Goal: Task Accomplishment & Management: Manage account settings

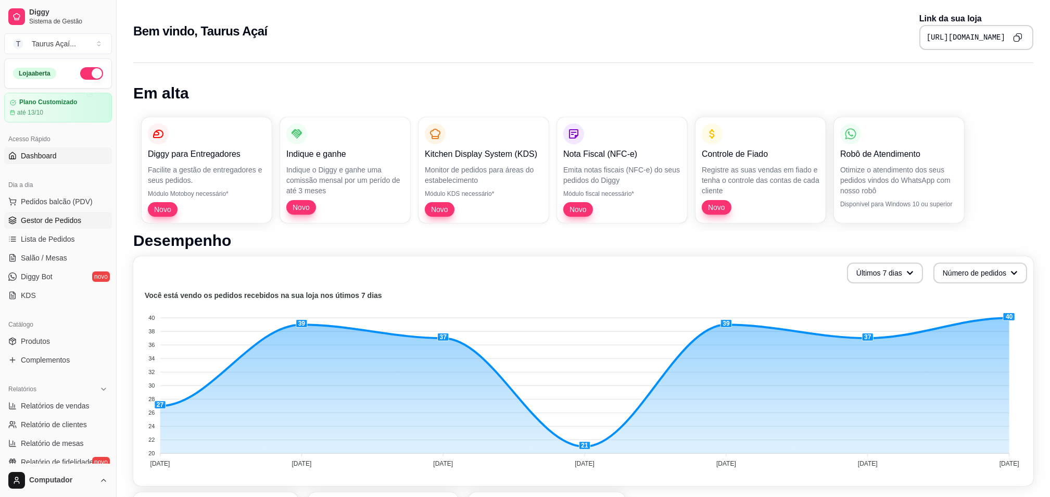
click at [33, 215] on span "Gestor de Pedidos" at bounding box center [51, 220] width 60 height 10
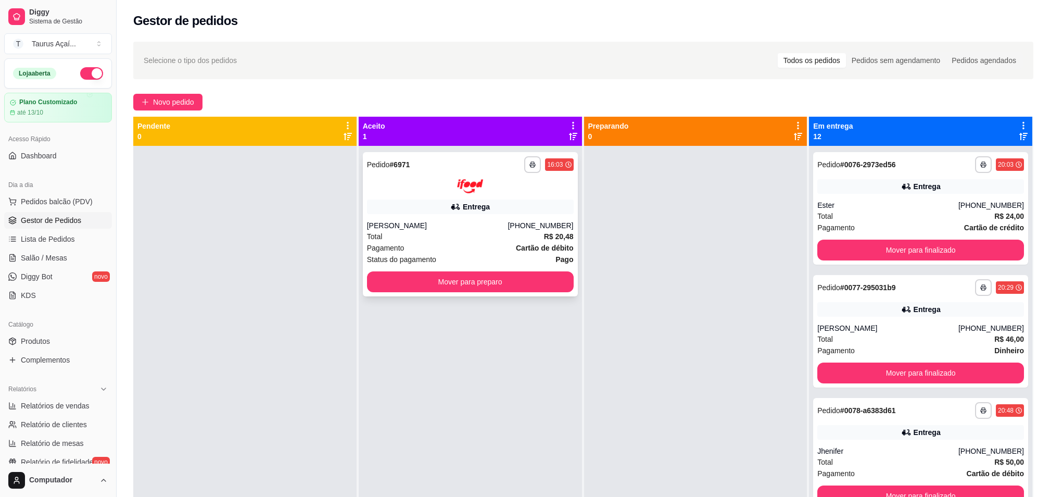
click at [464, 238] on div "Total R$ 20,48" at bounding box center [470, 236] width 207 height 11
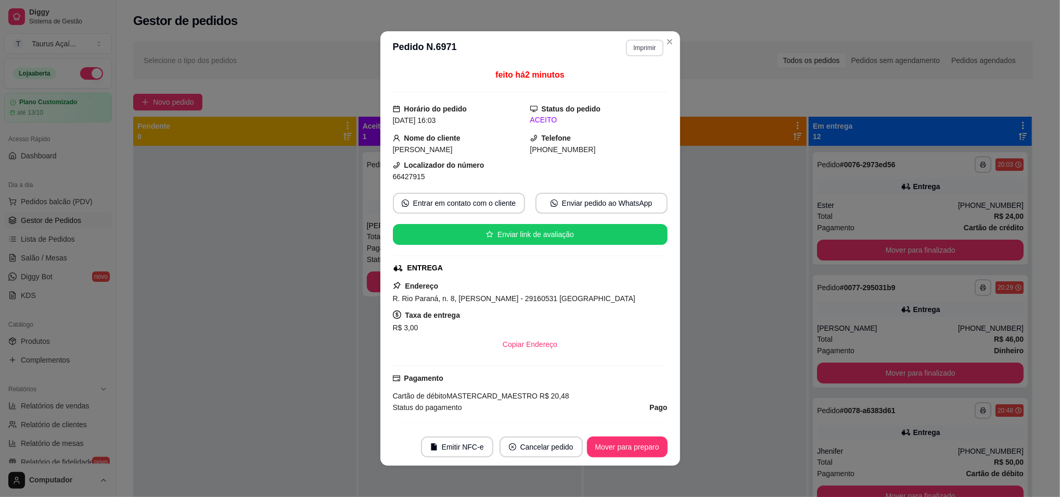
click at [637, 50] on button "Imprimir" at bounding box center [644, 48] width 37 height 17
click at [628, 88] on button "IMPRESSORA" at bounding box center [621, 85] width 75 height 17
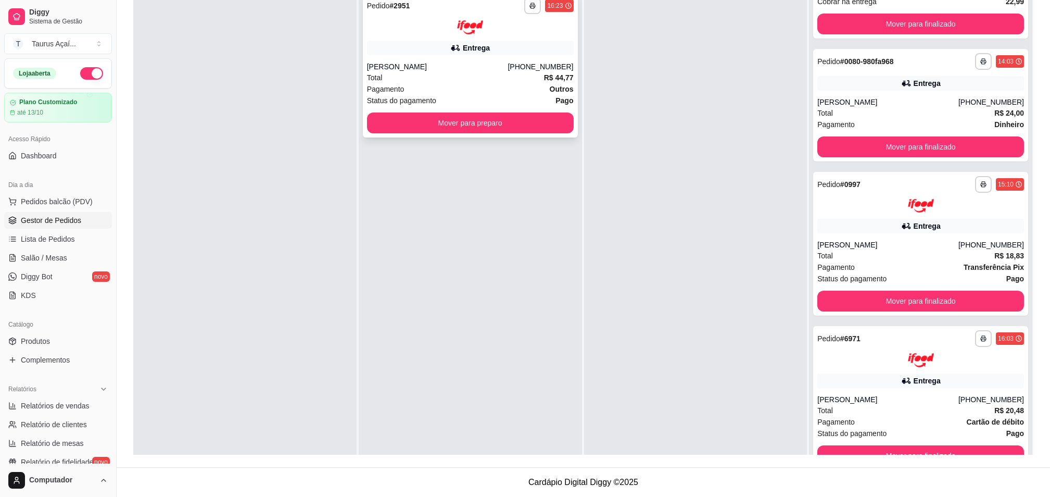
click at [424, 83] on div "Pagamento Outros" at bounding box center [470, 88] width 207 height 11
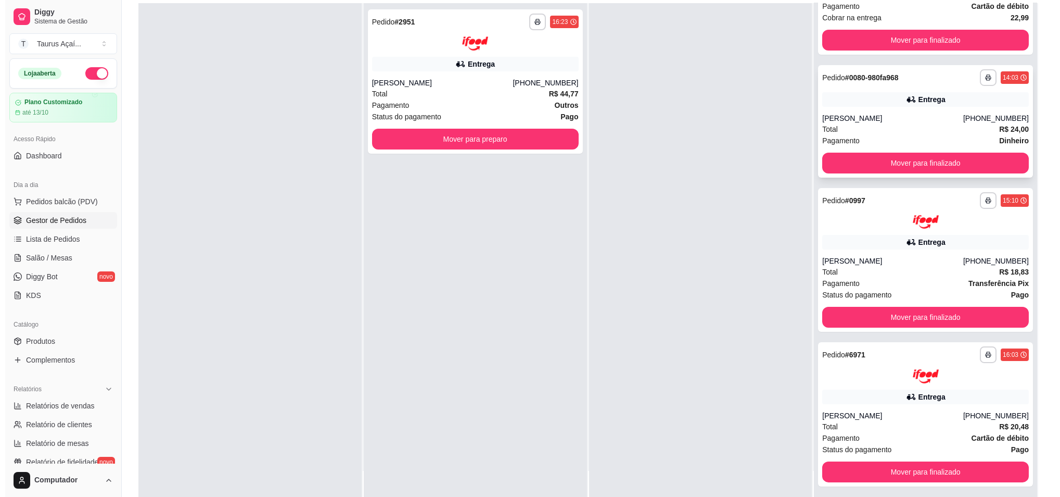
scroll to position [159, 0]
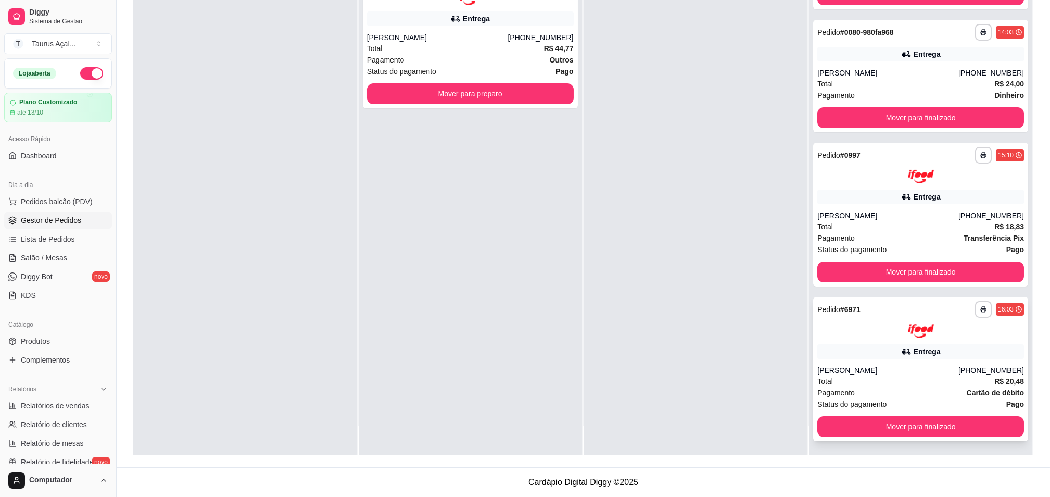
click at [901, 398] on div "Status do pagamento Pago" at bounding box center [920, 403] width 207 height 11
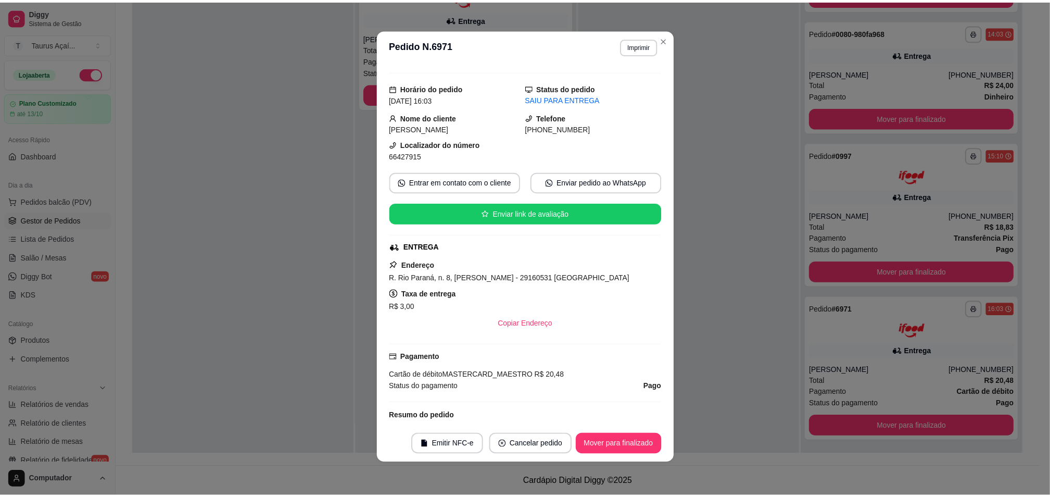
scroll to position [0, 0]
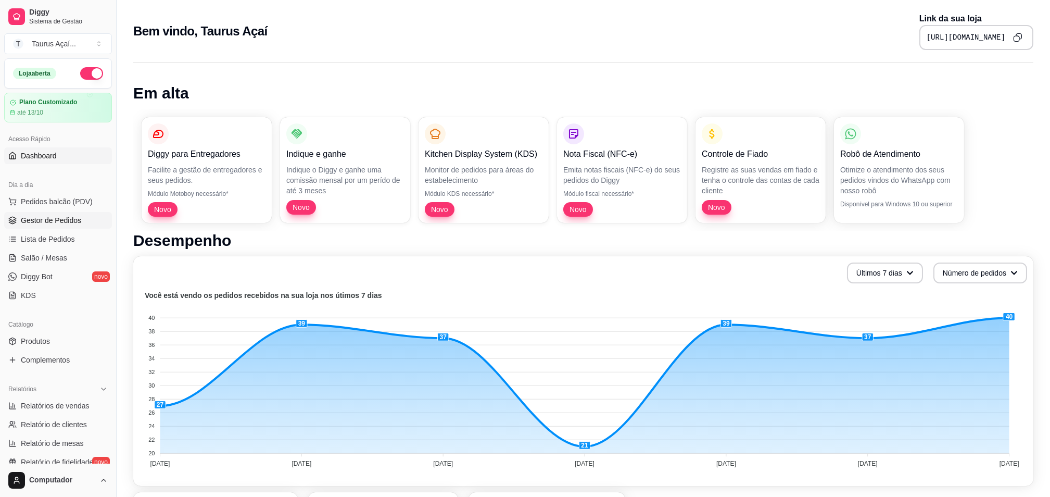
click at [64, 219] on span "Gestor de Pedidos" at bounding box center [51, 220] width 60 height 10
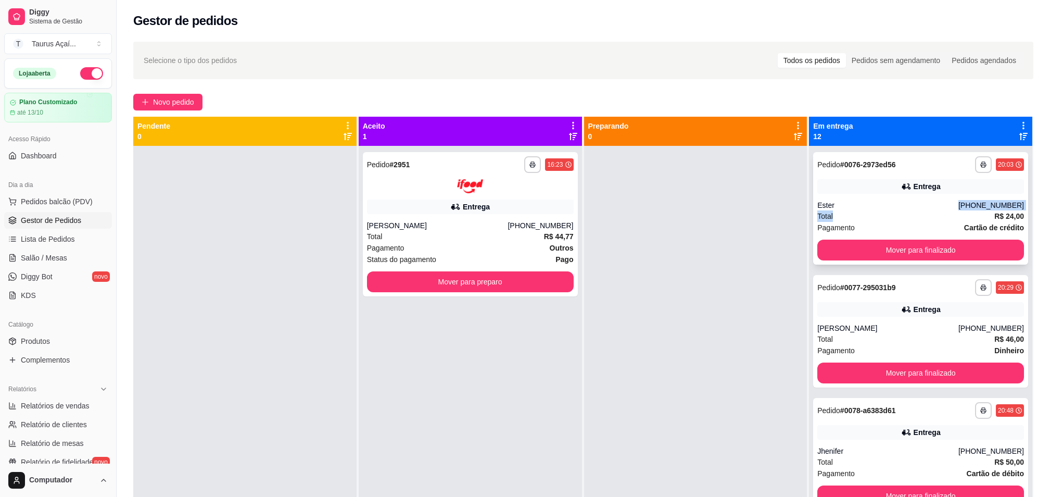
drag, startPoint x: 858, startPoint y: 209, endPoint x: 859, endPoint y: 215, distance: 5.8
click at [859, 215] on div "**********" at bounding box center [920, 208] width 215 height 112
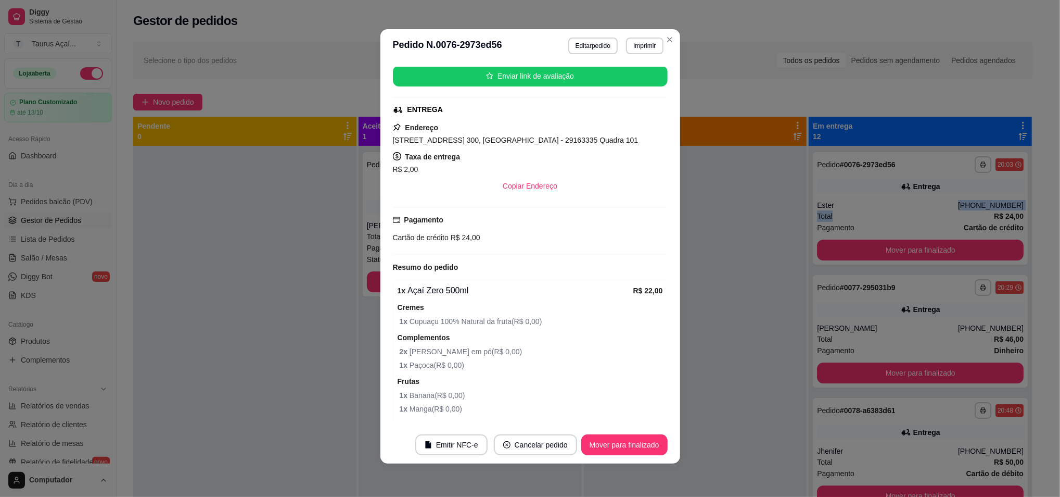
scroll to position [318, 0]
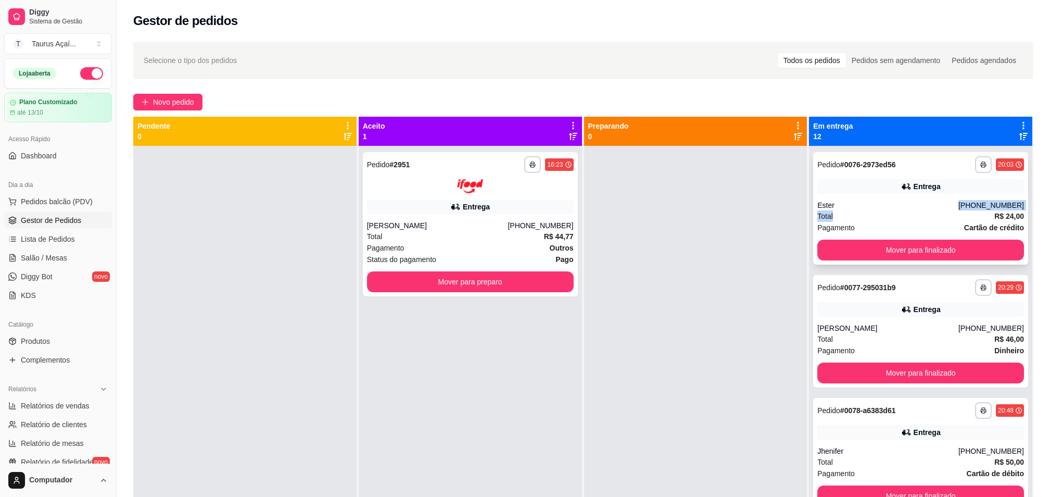
click at [894, 217] on div "Total R$ 24,00" at bounding box center [920, 215] width 207 height 11
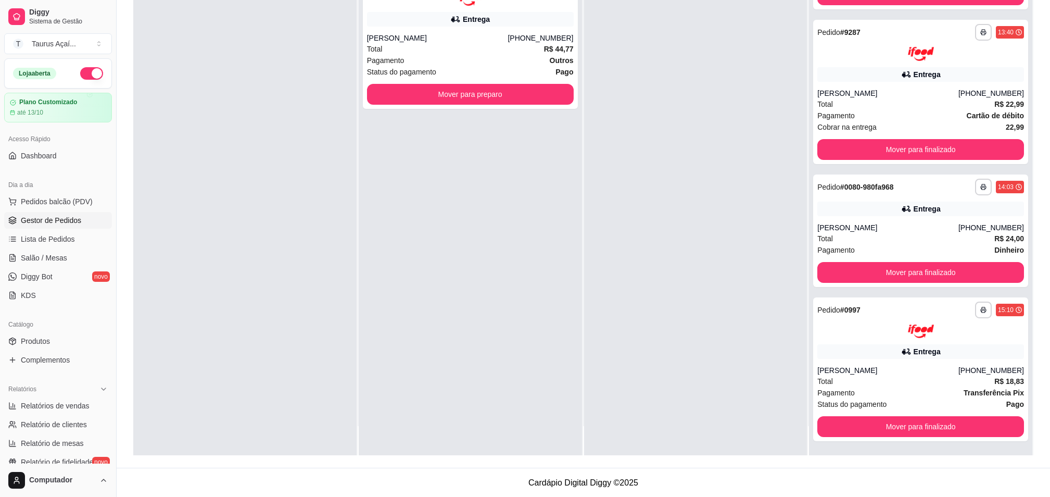
scroll to position [159, 0]
click at [61, 235] on span "Lista de Pedidos" at bounding box center [48, 239] width 54 height 10
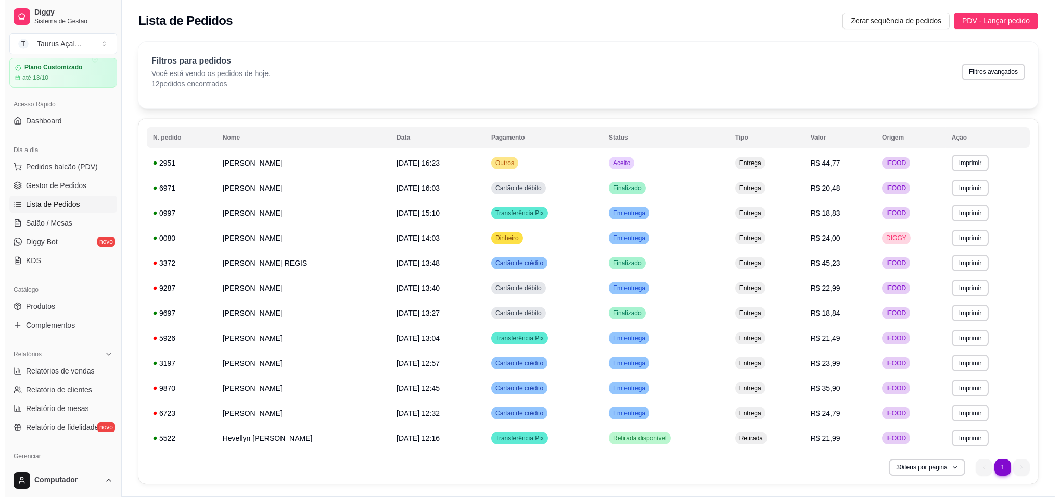
scroll to position [69, 0]
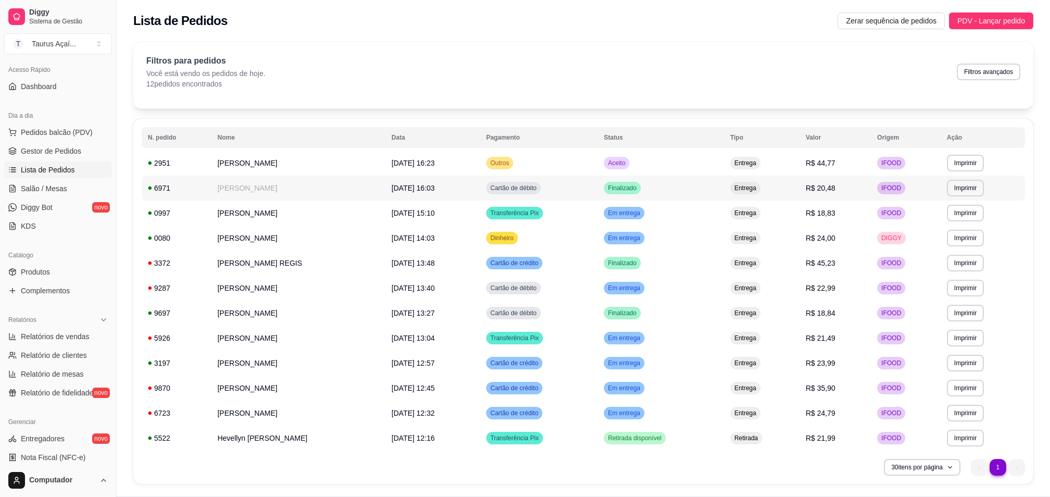
click at [256, 192] on td "[PERSON_NAME]" at bounding box center [298, 187] width 174 height 25
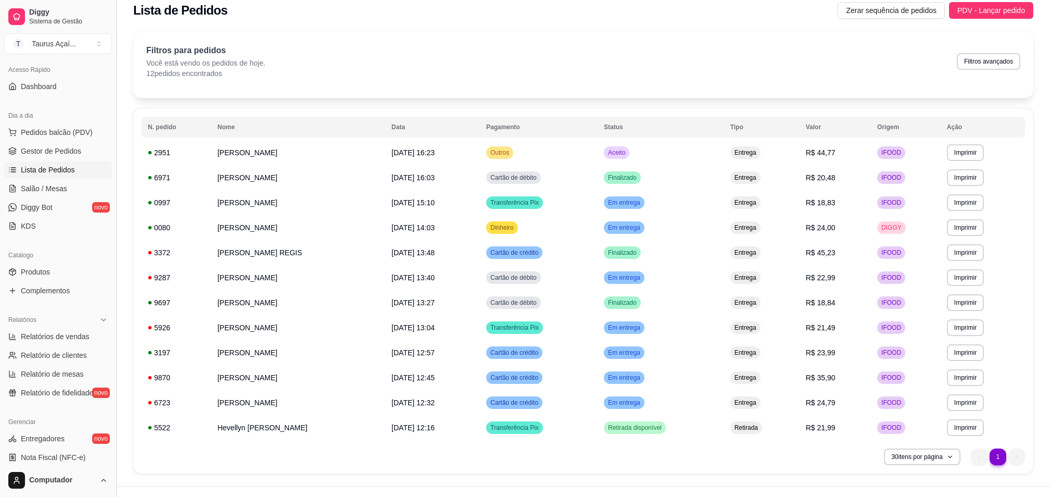
scroll to position [0, 0]
